Goal: Task Accomplishment & Management: Use online tool/utility

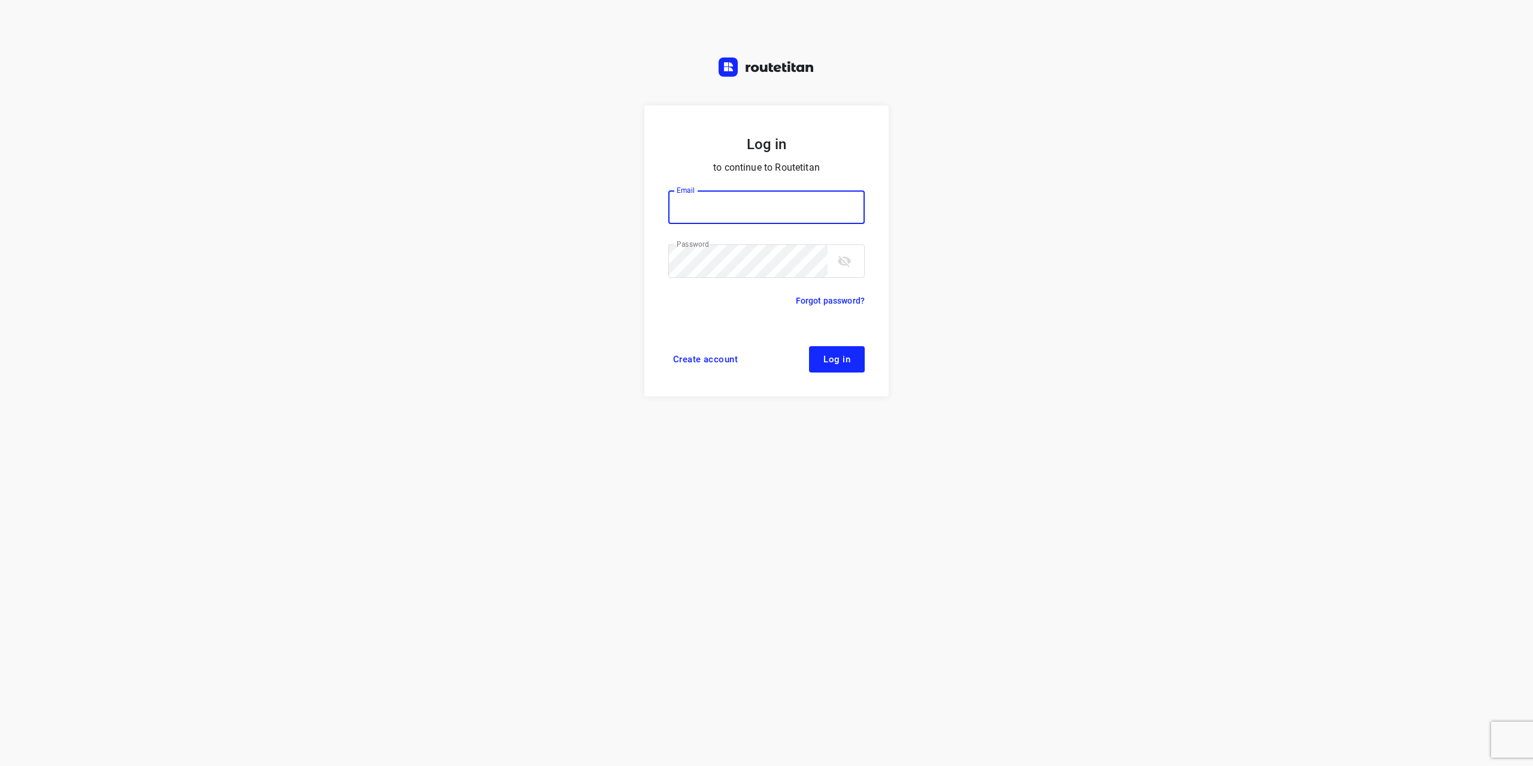
type input "info@tasboomkwekerij.nl"
click at [852, 363] on button "Log in" at bounding box center [837, 359] width 56 height 26
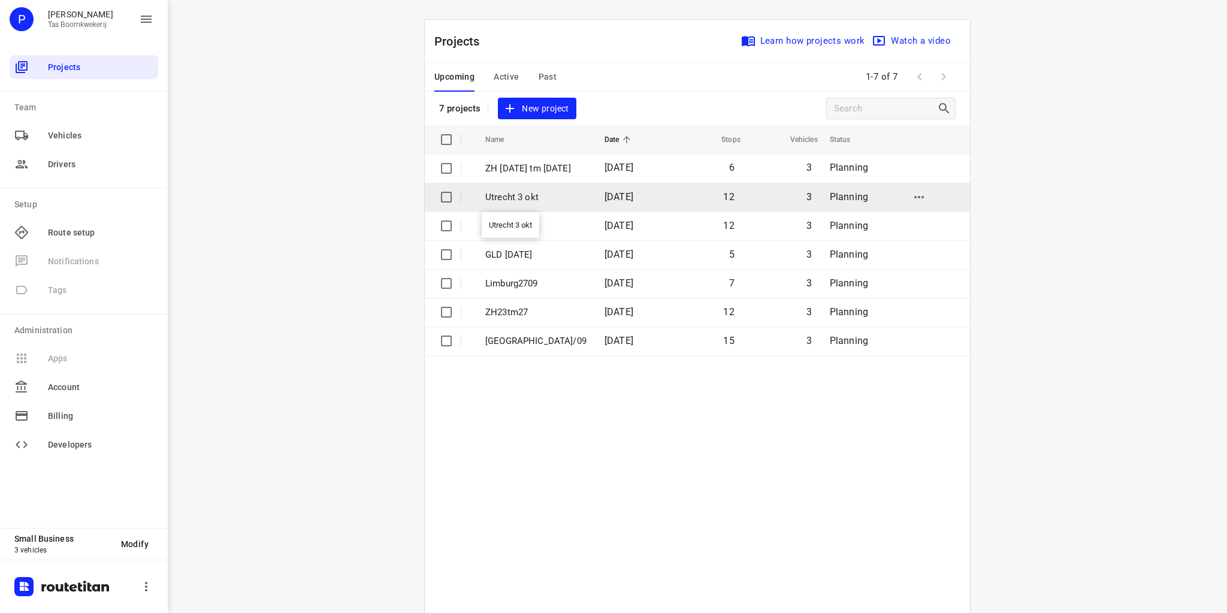
click at [544, 190] on p "Utrecht 3 okt" at bounding box center [535, 197] width 101 height 14
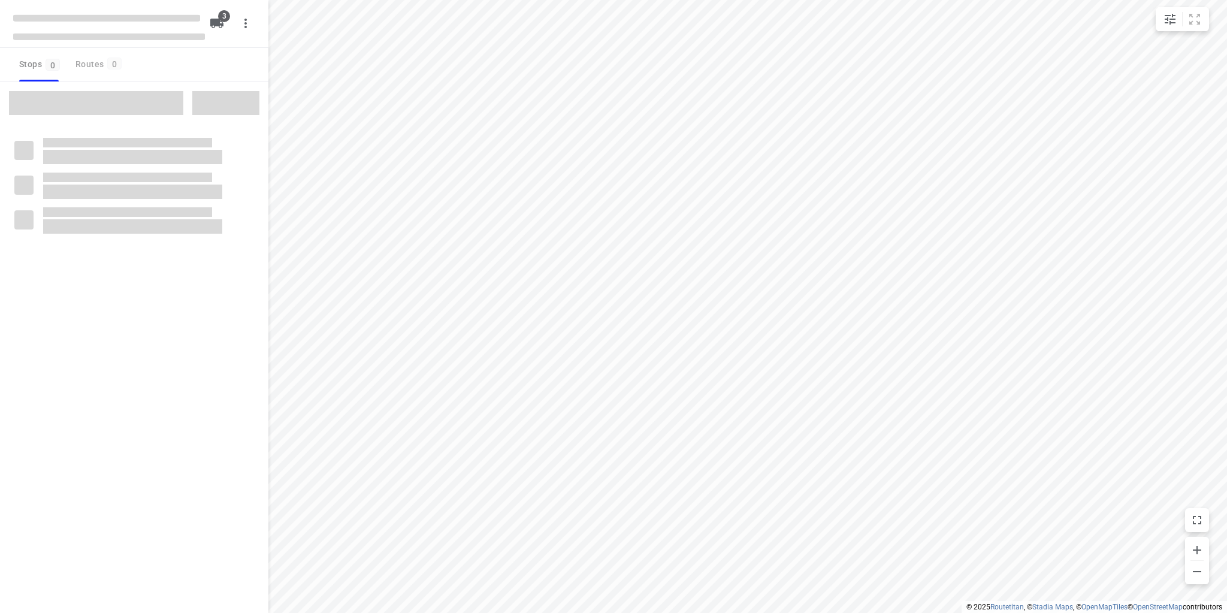
type input "distance"
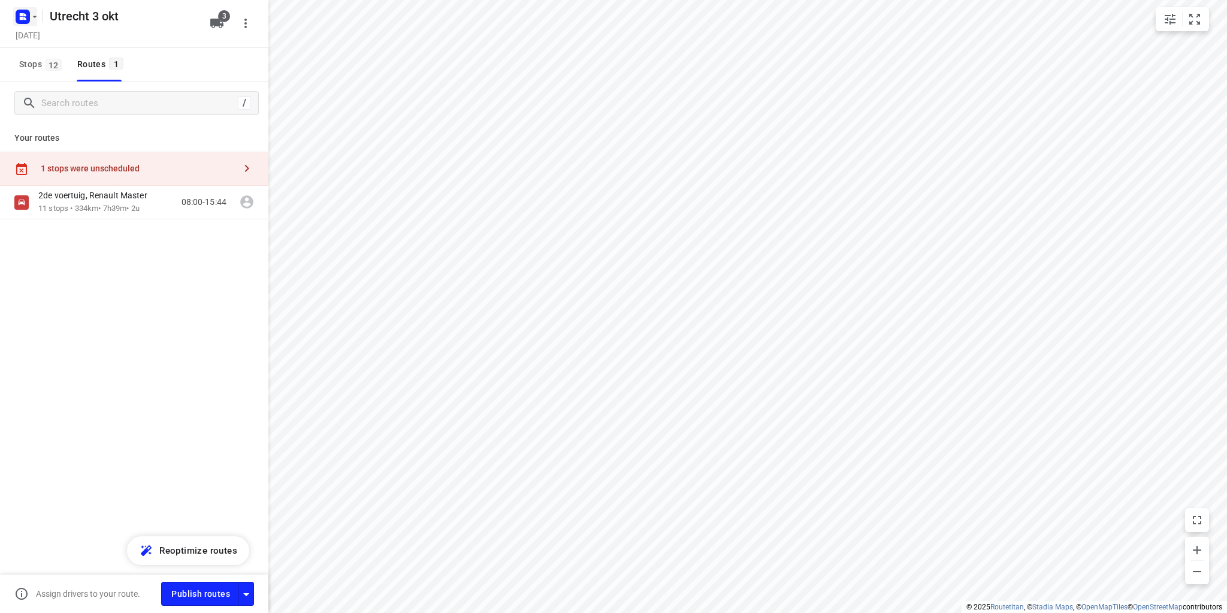
click at [31, 12] on icon "button" at bounding box center [35, 17] width 10 height 10
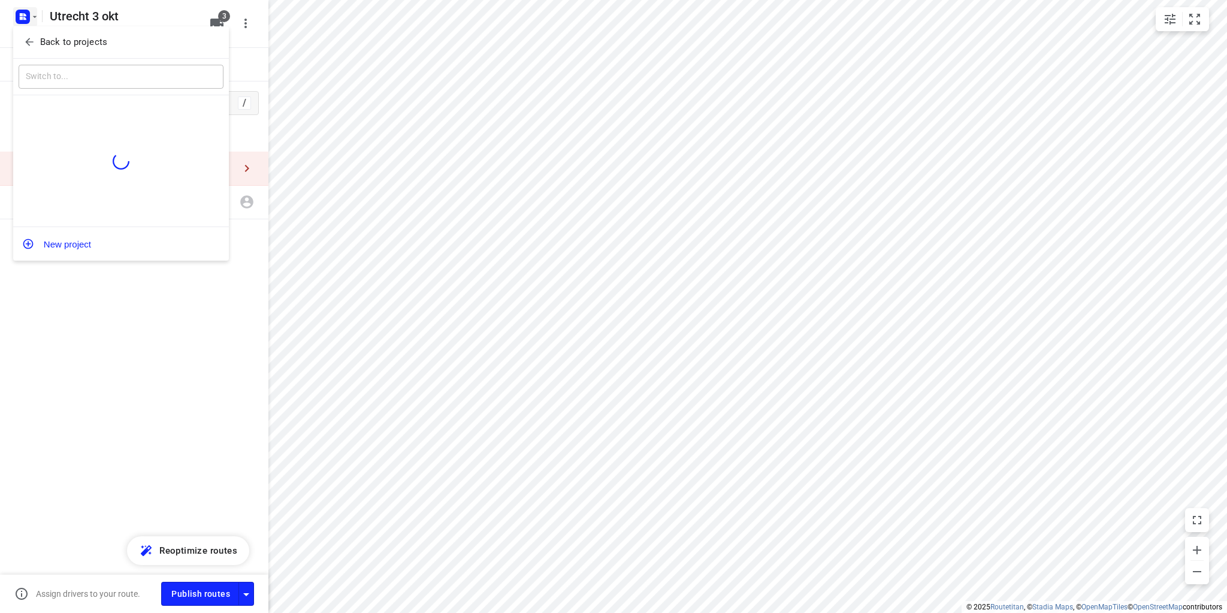
click at [50, 43] on p "Back to projects" at bounding box center [73, 42] width 67 height 14
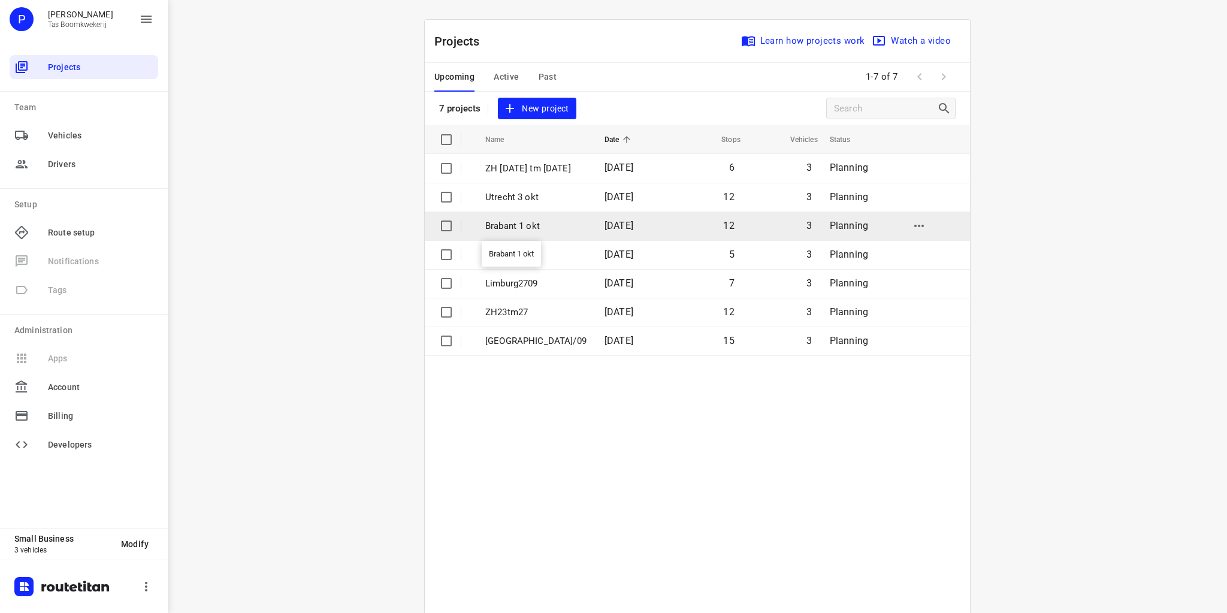
click at [529, 225] on p "Brabant 1 okt" at bounding box center [535, 226] width 101 height 14
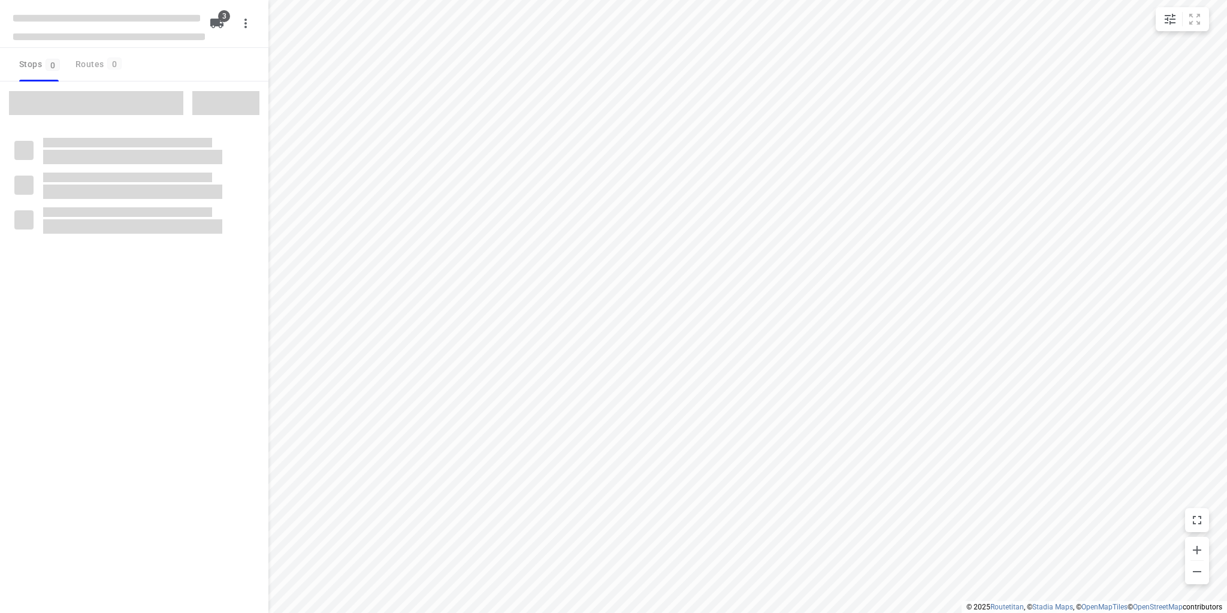
type input "distance"
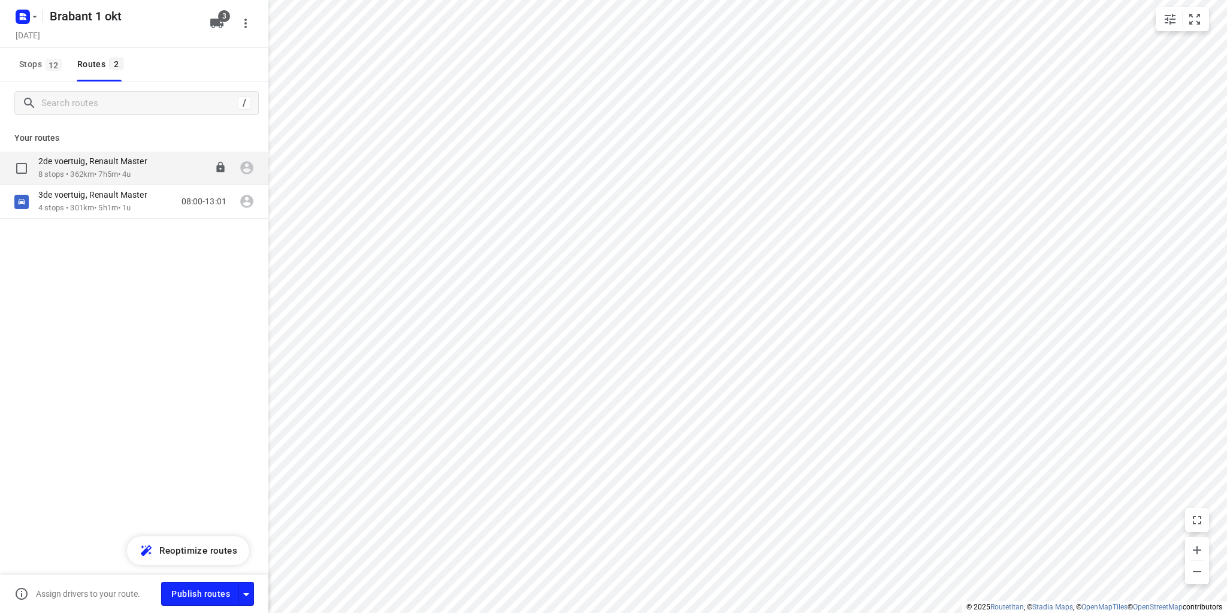
click at [110, 165] on p "2de voertuig, Renault Master" at bounding box center [96, 161] width 116 height 11
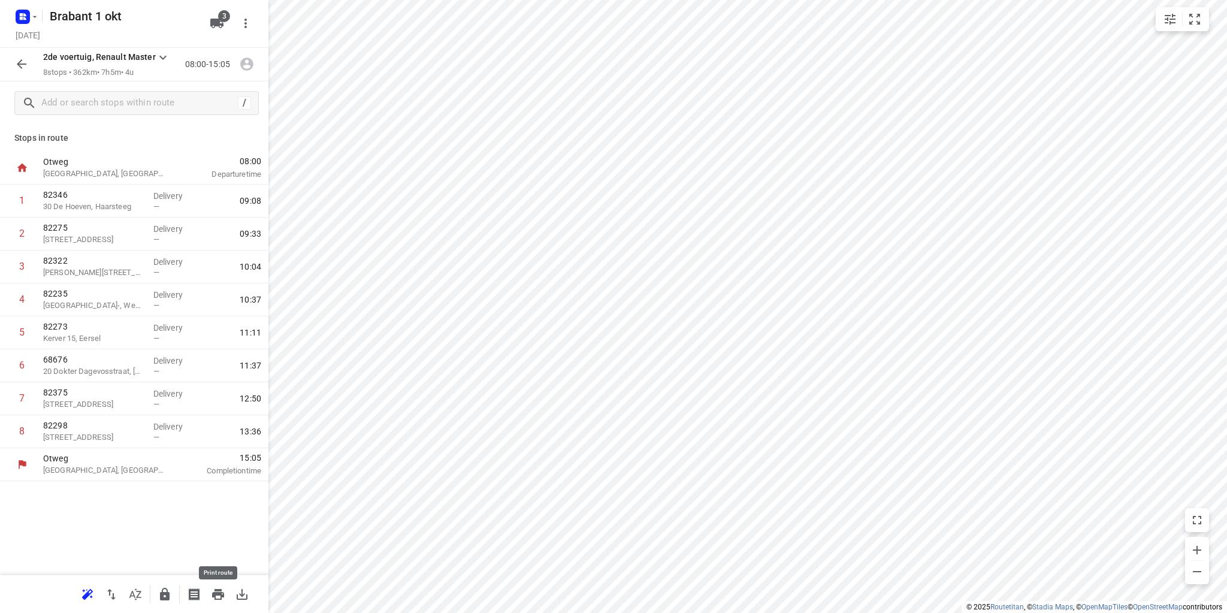
click at [217, 594] on icon "button" at bounding box center [218, 594] width 12 height 11
click at [23, 62] on icon "button" at bounding box center [21, 64] width 14 height 14
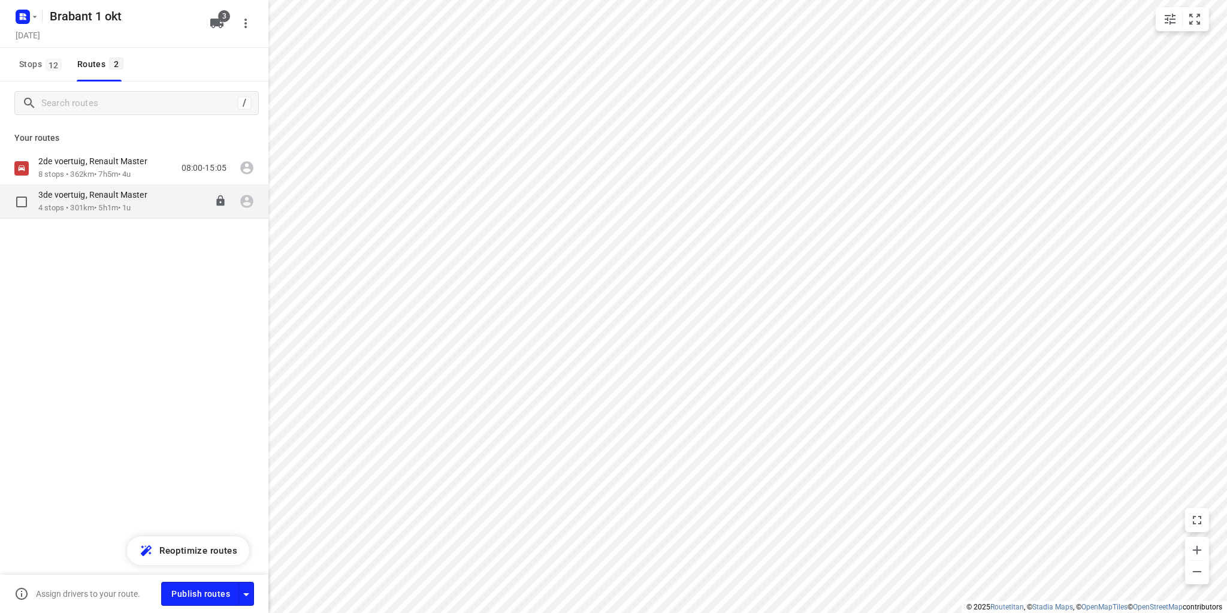
click at [81, 199] on p "3de voertuig, Renault Master" at bounding box center [96, 194] width 116 height 11
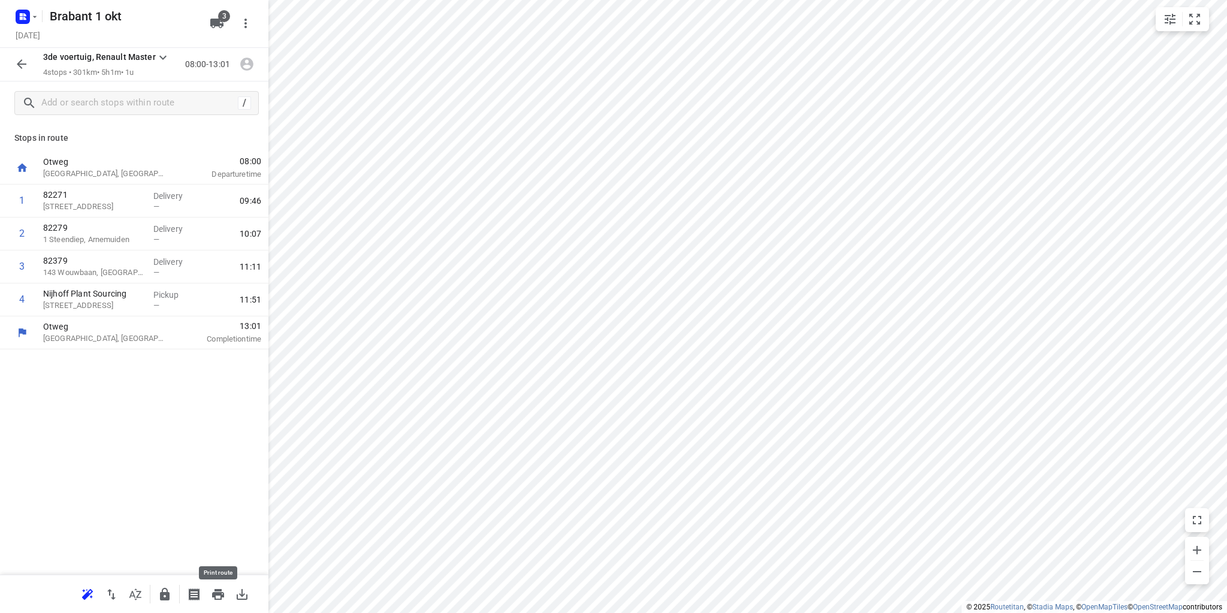
click at [216, 595] on icon "button" at bounding box center [218, 594] width 12 height 11
click at [24, 63] on icon "button" at bounding box center [21, 64] width 14 height 14
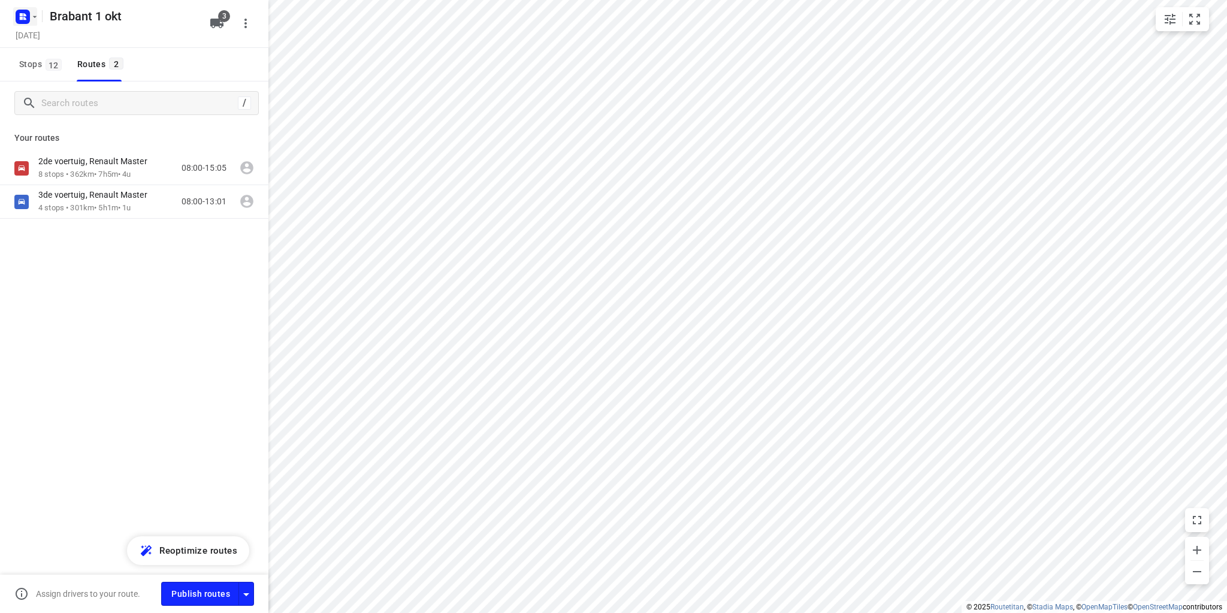
click at [31, 15] on icon "button" at bounding box center [35, 17] width 10 height 10
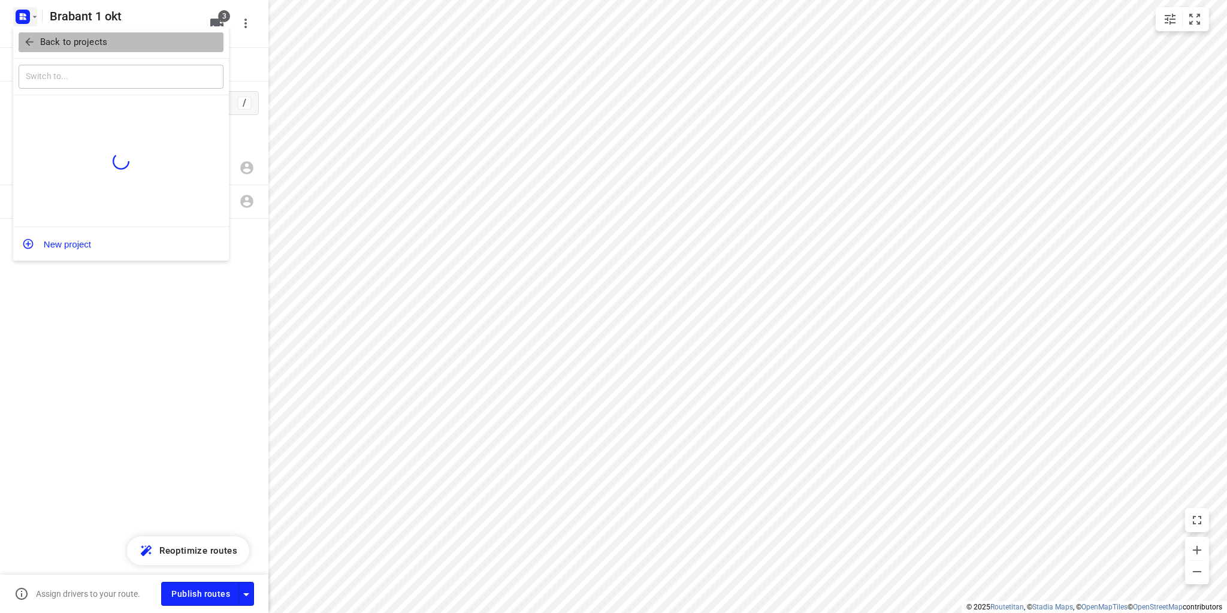
click at [46, 49] on button "Back to projects" at bounding box center [121, 42] width 205 height 20
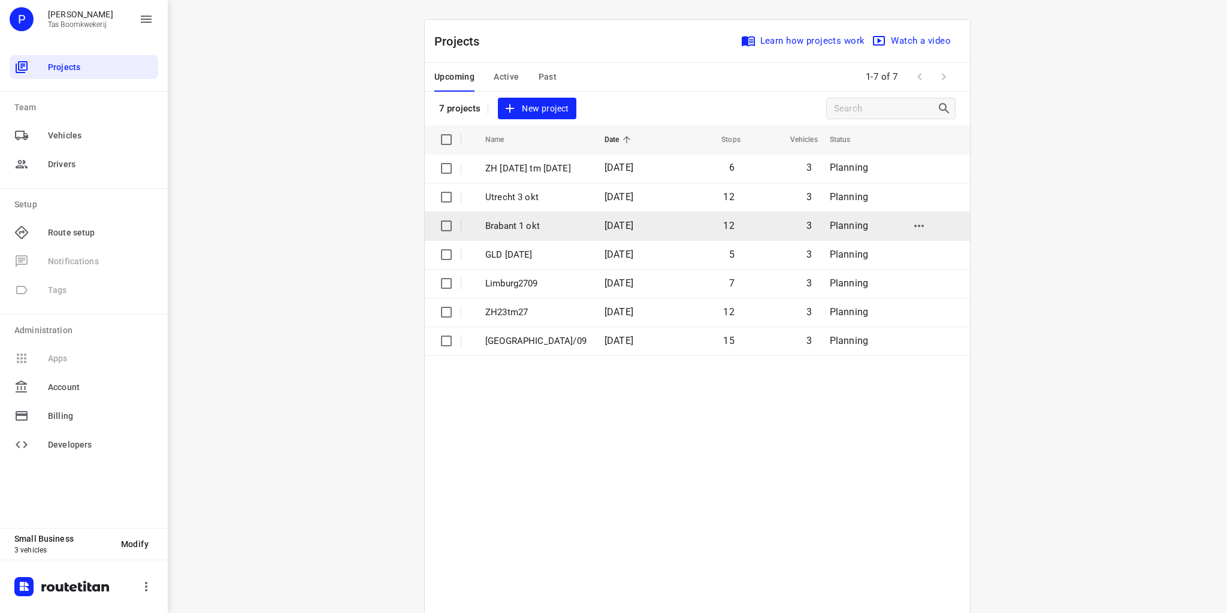
click at [501, 228] on p "Brabant 1 okt" at bounding box center [535, 226] width 101 height 14
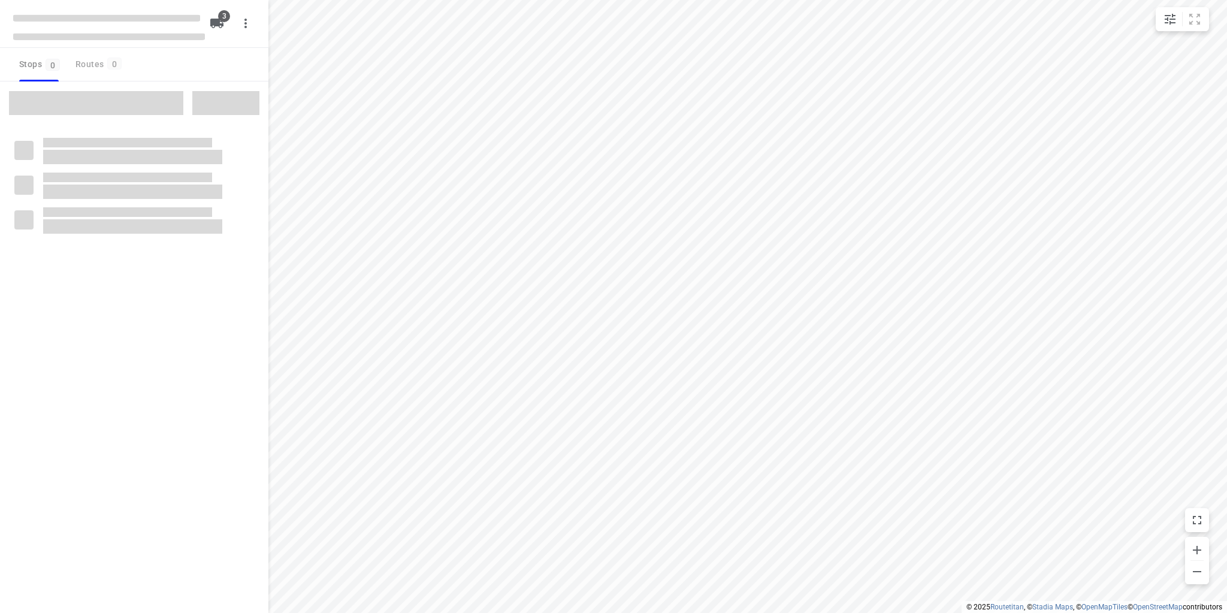
type input "distance"
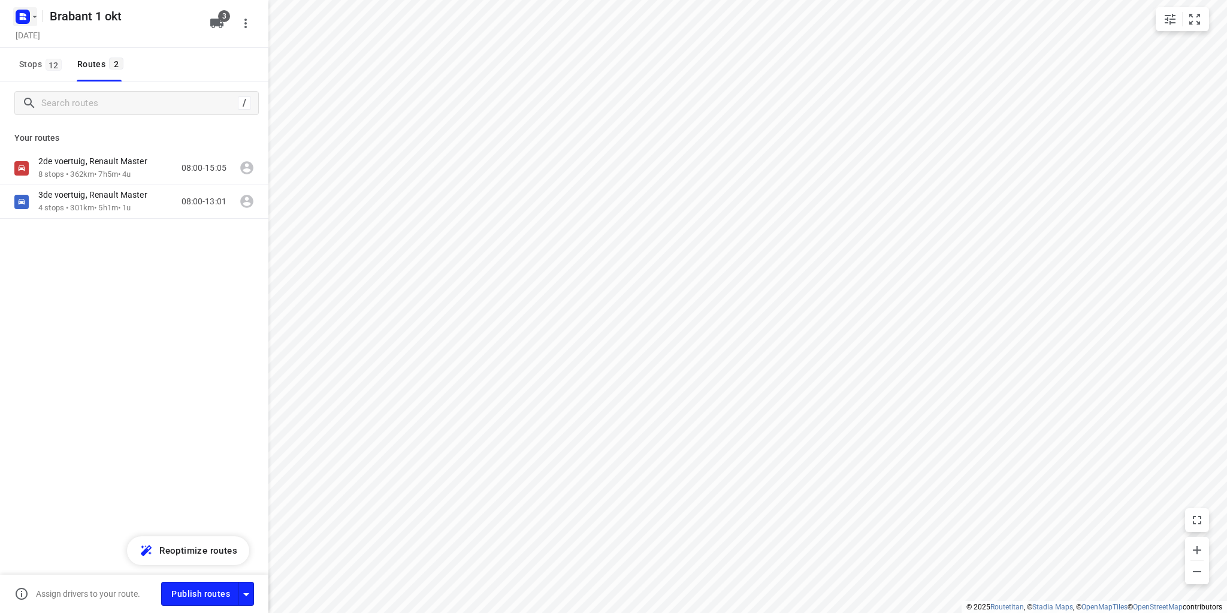
click at [18, 8] on icon "button" at bounding box center [22, 16] width 19 height 19
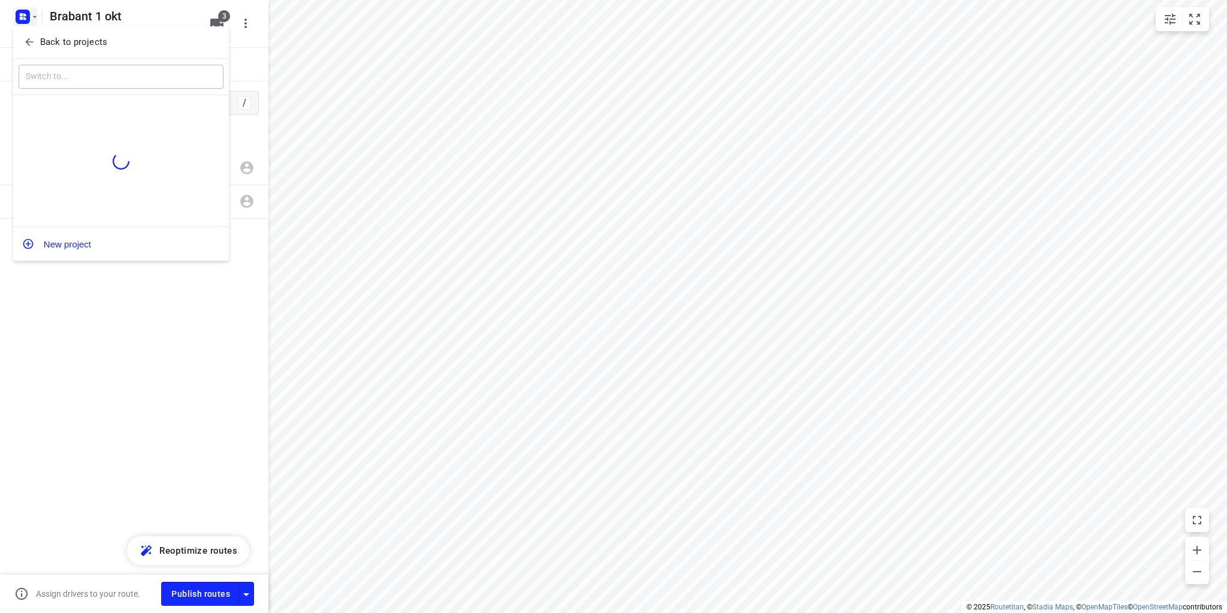
click at [59, 44] on p "Back to projects" at bounding box center [73, 42] width 67 height 14
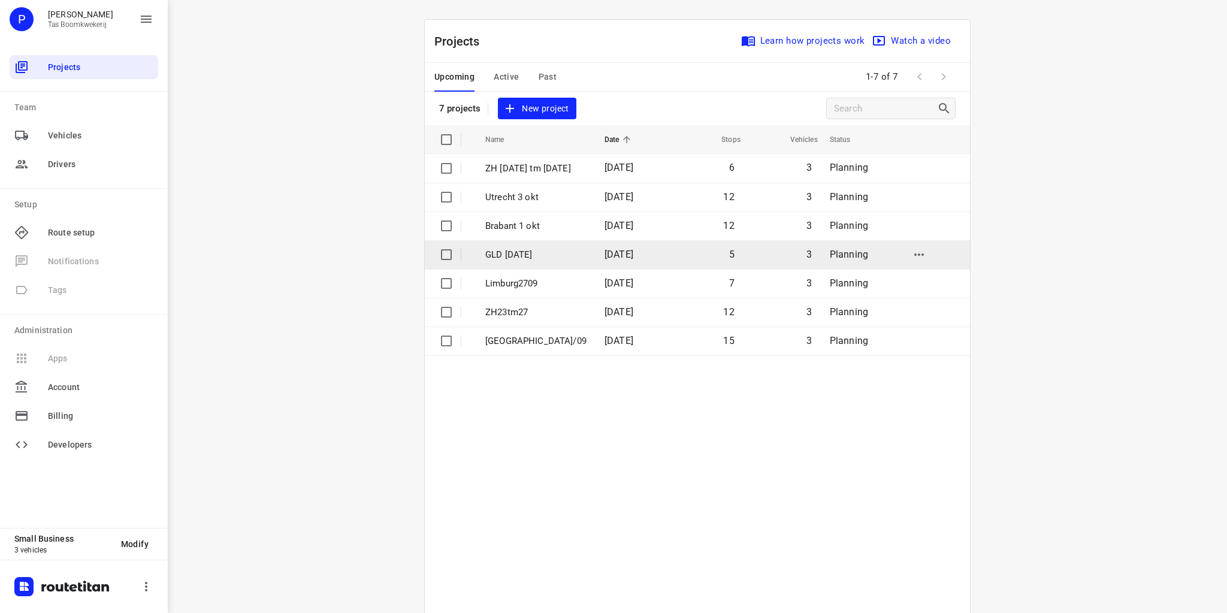
click at [526, 256] on p "GLD [DATE]" at bounding box center [535, 255] width 101 height 14
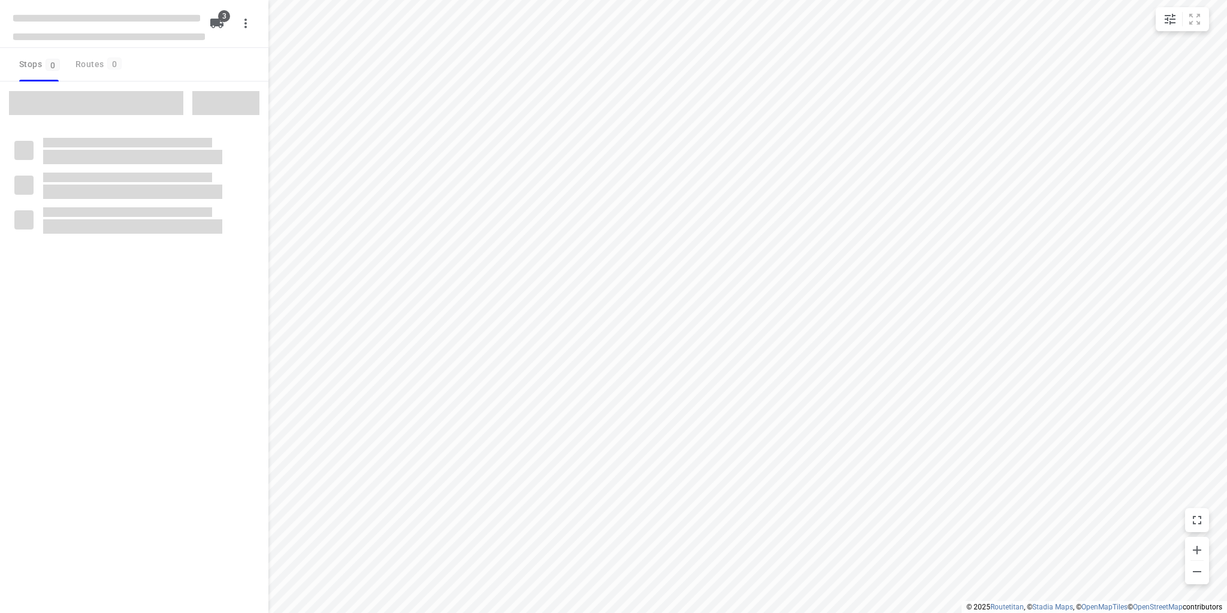
type input "distance"
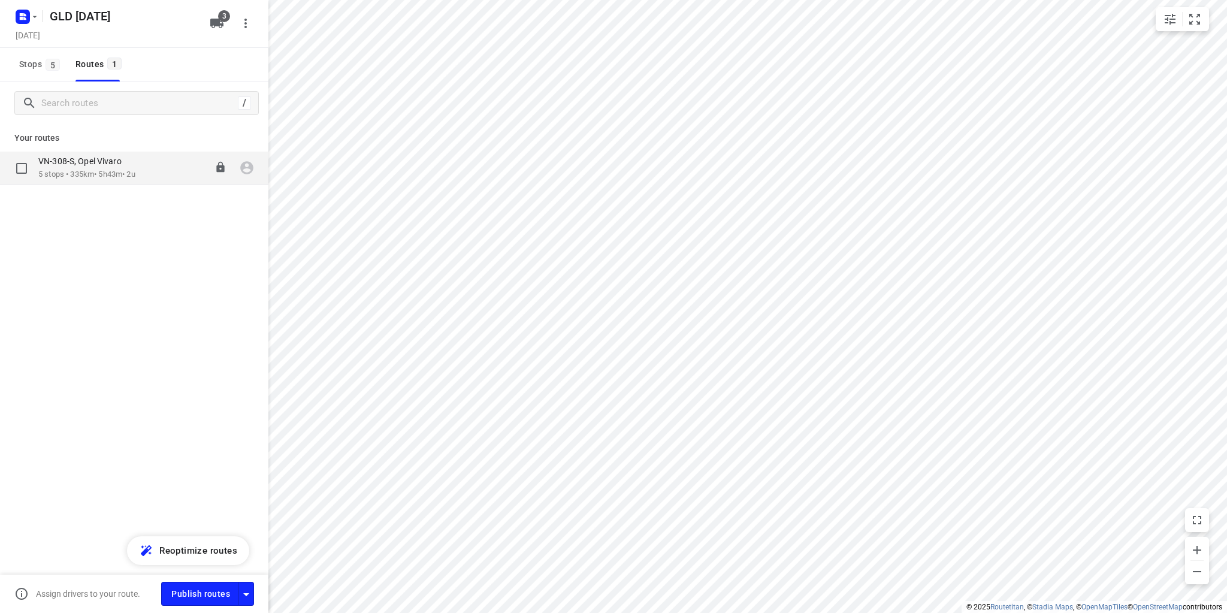
click at [98, 160] on p "VN-308-S, Opel Vivaro" at bounding box center [83, 161] width 90 height 11
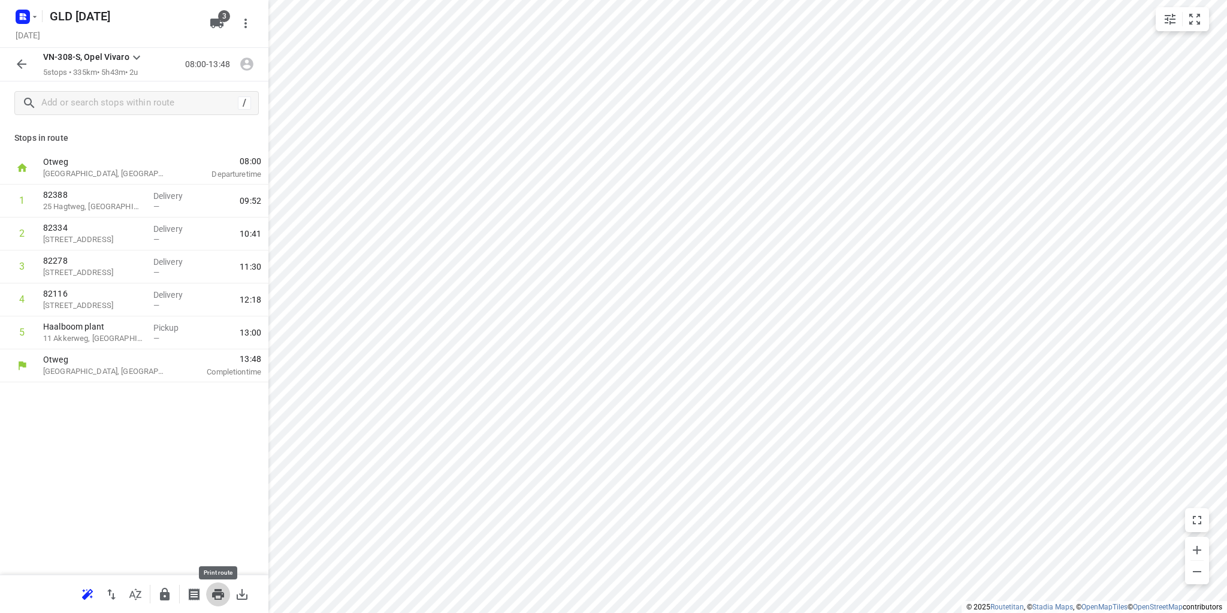
click at [222, 594] on icon "button" at bounding box center [218, 594] width 14 height 14
click at [22, 63] on icon "button" at bounding box center [21, 64] width 14 height 14
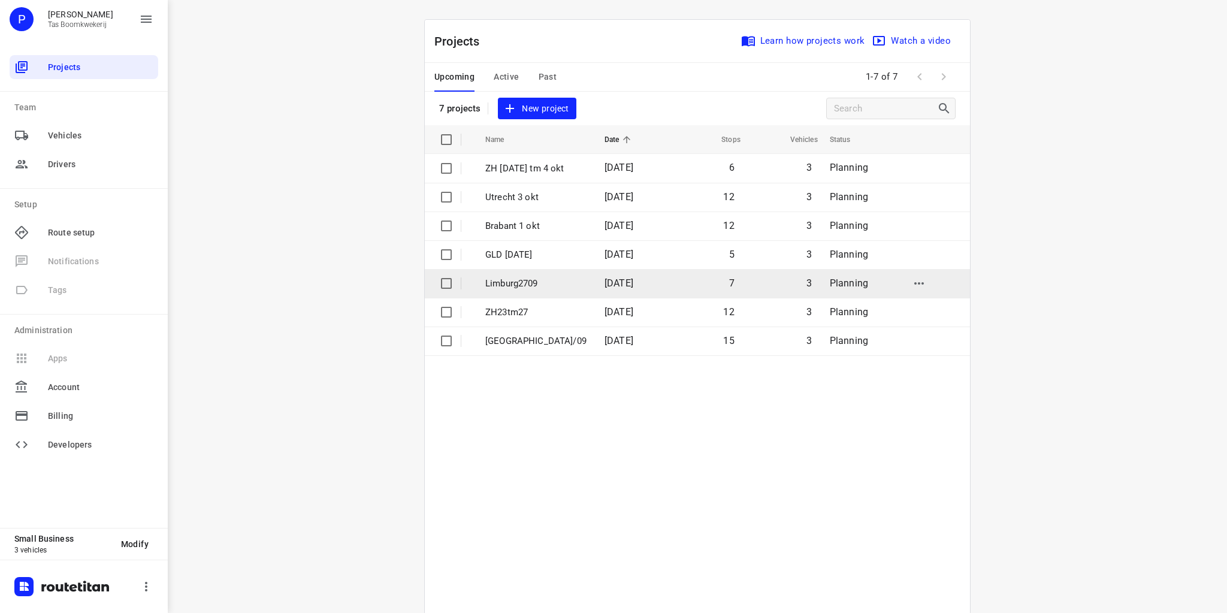
click at [520, 282] on p "Limburg2709" at bounding box center [535, 284] width 101 height 14
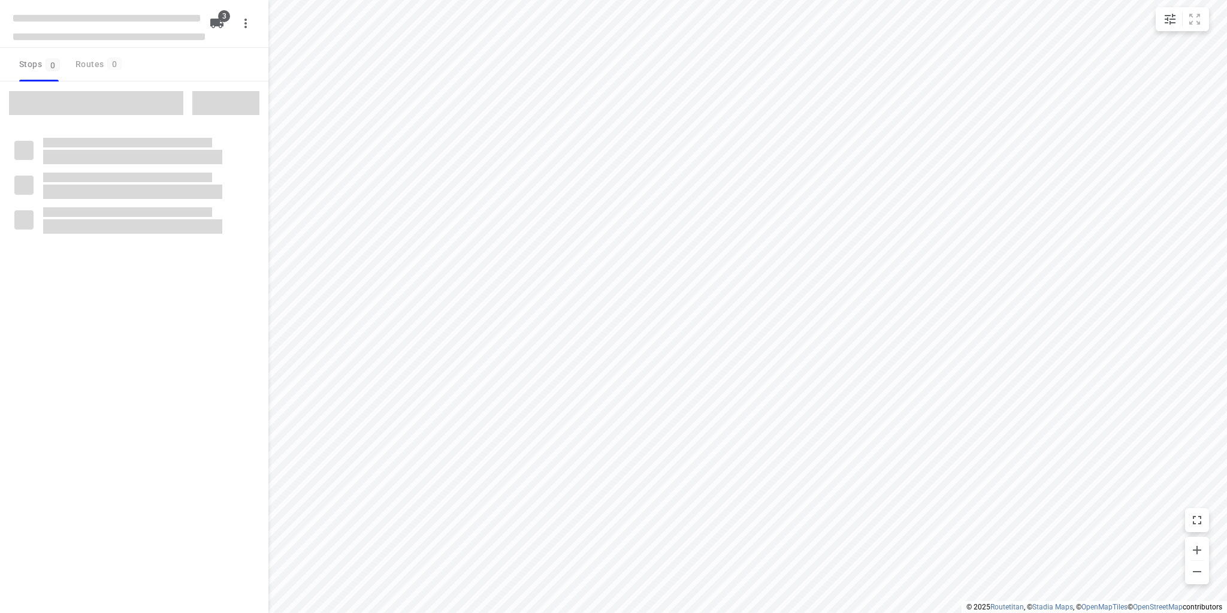
type input "distance"
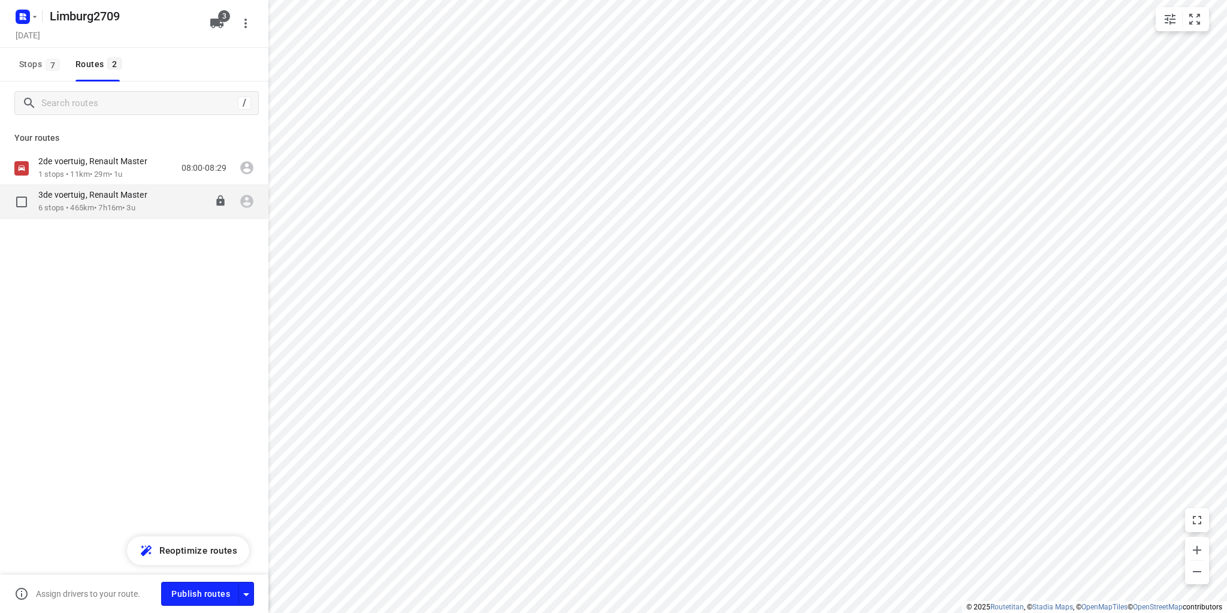
click at [111, 210] on p "6 stops • 465km • 7h16m • 3u" at bounding box center [98, 207] width 121 height 11
